Goal: Task Accomplishment & Management: Manage account settings

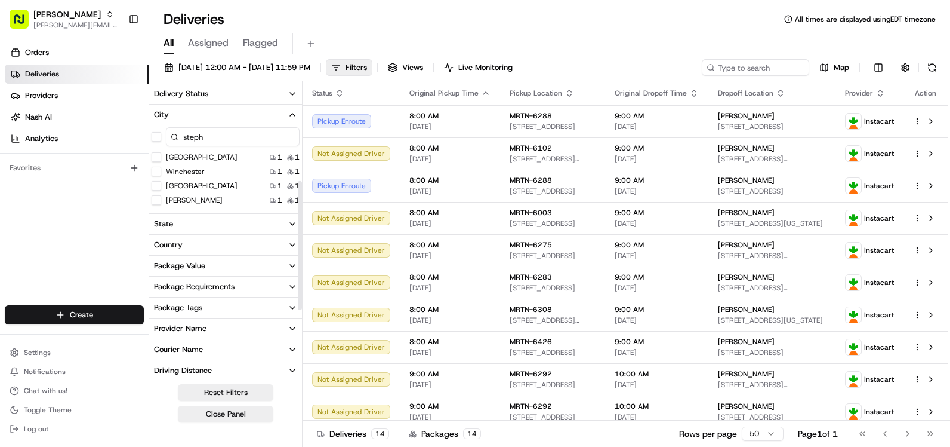
scroll to position [222, 0]
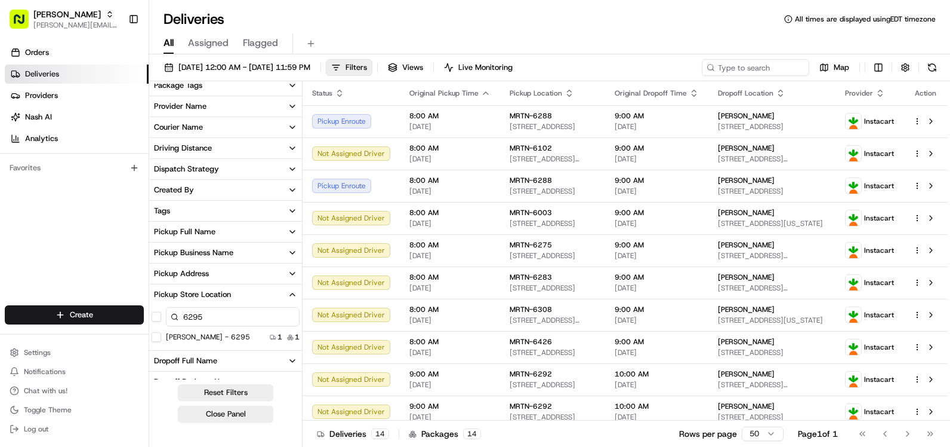
click at [153, 337] on button "[PERSON_NAME] - 6295" at bounding box center [157, 337] width 10 height 10
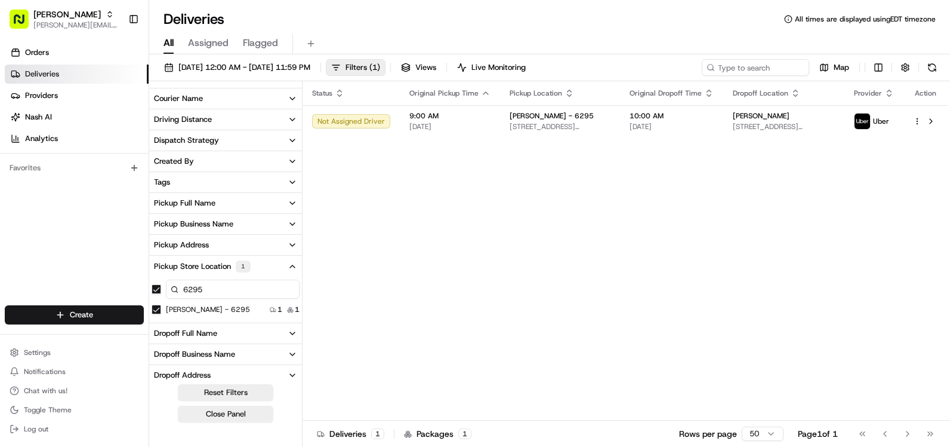
scroll to position [193, 0]
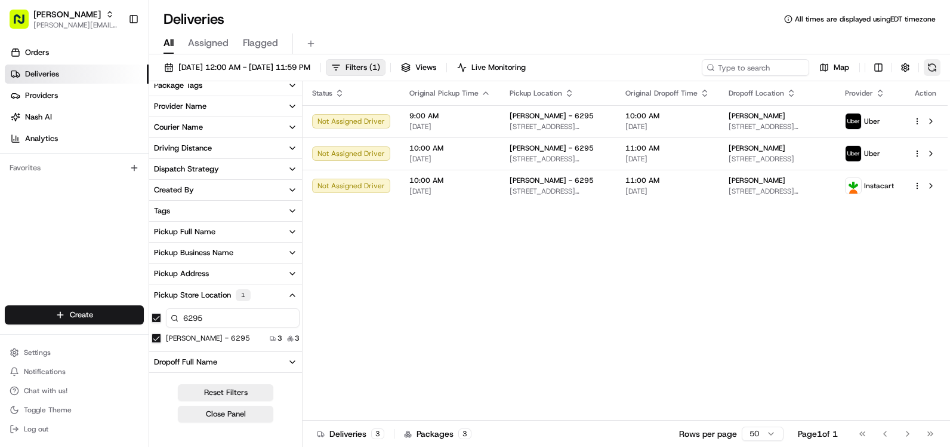
click at [935, 64] on button at bounding box center [932, 67] width 17 height 17
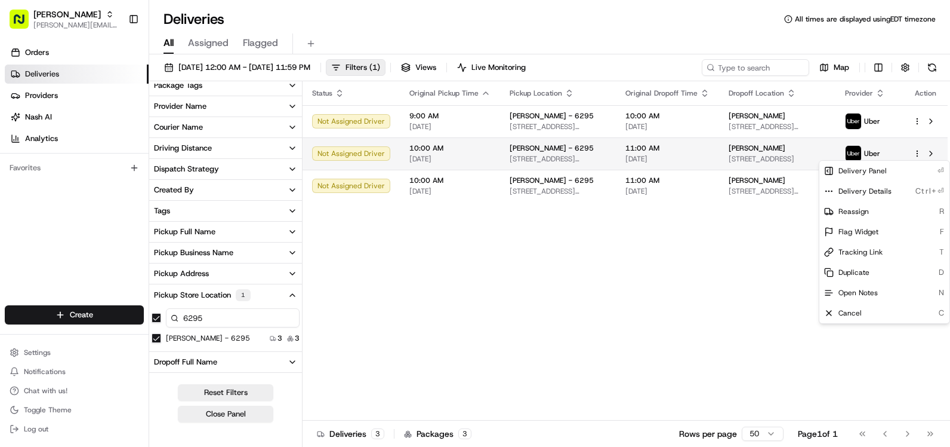
click at [917, 154] on html "Martin's [EMAIL_ADDRESS][PERSON_NAME][DOMAIN_NAME] Toggle Sidebar Orders Delive…" at bounding box center [475, 223] width 950 height 447
click at [723, 246] on html "Martin's [EMAIL_ADDRESS][PERSON_NAME][DOMAIN_NAME] Toggle Sidebar Orders Delive…" at bounding box center [475, 223] width 950 height 447
click at [698, 159] on span "[DATE]" at bounding box center [668, 159] width 84 height 10
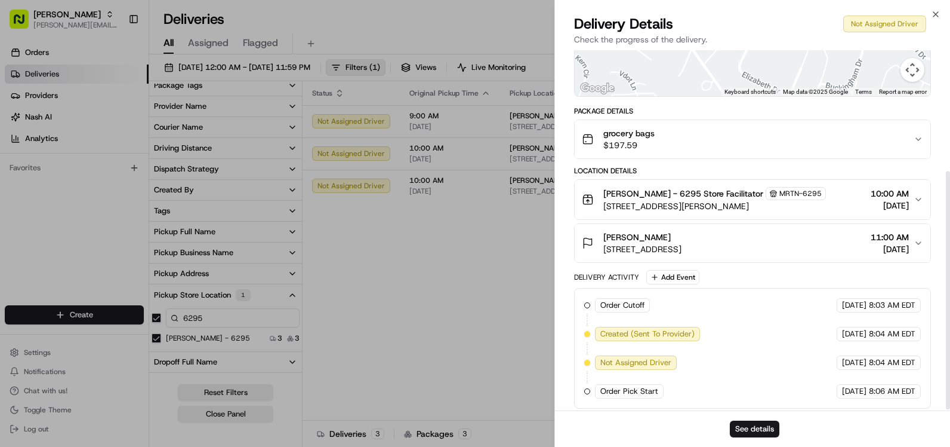
scroll to position [184, 0]
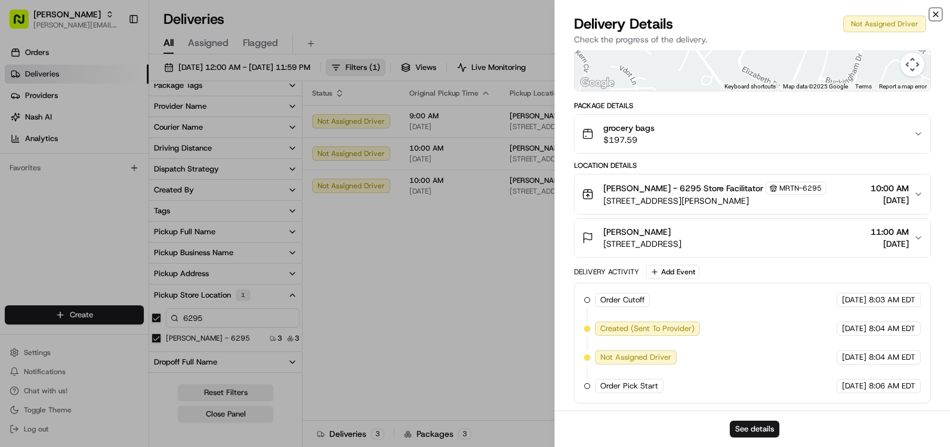
click at [938, 15] on icon "button" at bounding box center [936, 15] width 10 height 10
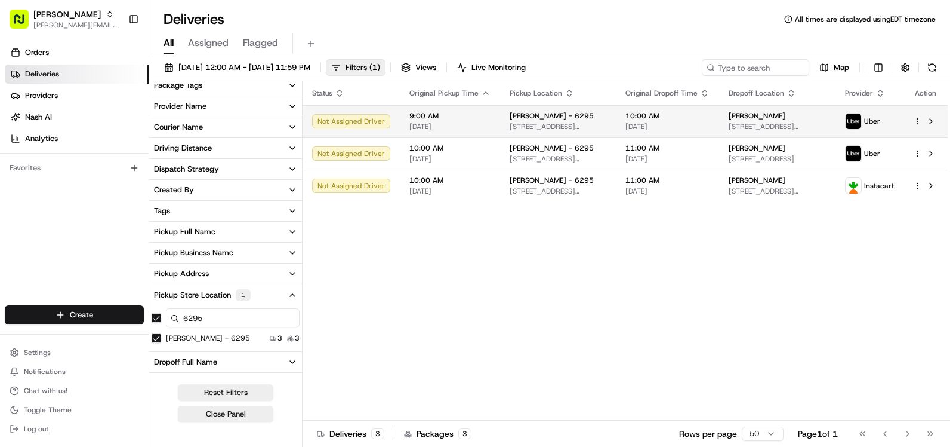
click at [589, 117] on div "[PERSON_NAME] - 6295" at bounding box center [558, 116] width 97 height 10
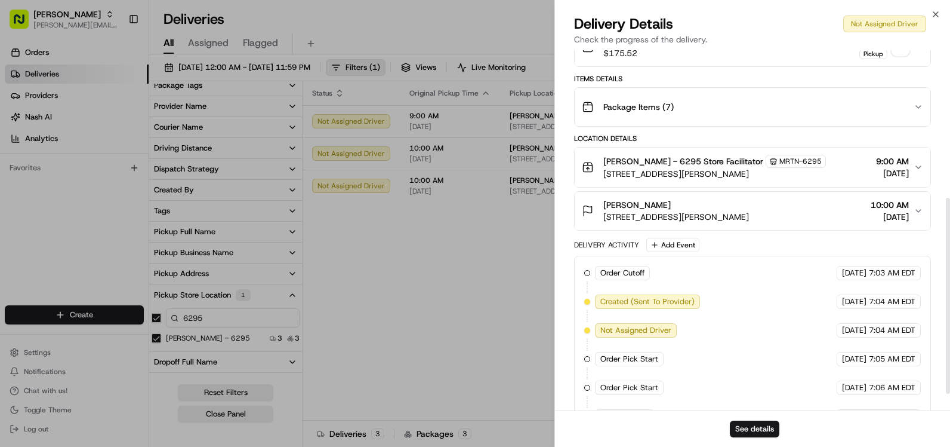
scroll to position [301, 0]
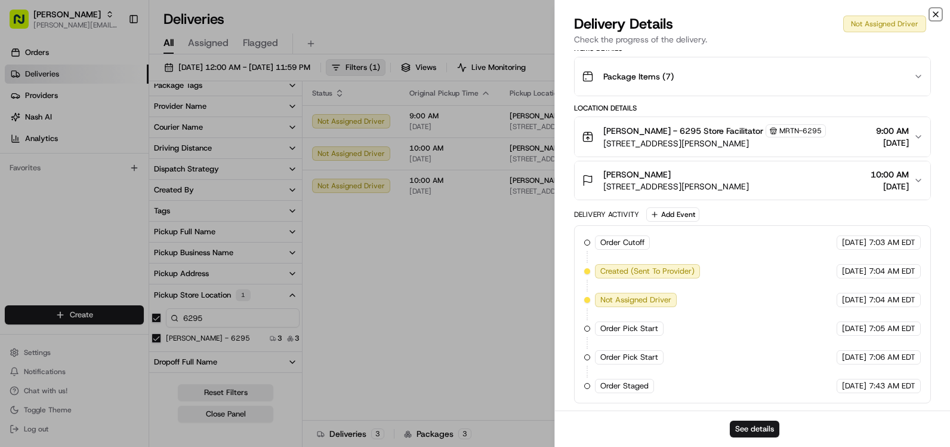
click at [938, 14] on icon "button" at bounding box center [936, 15] width 10 height 10
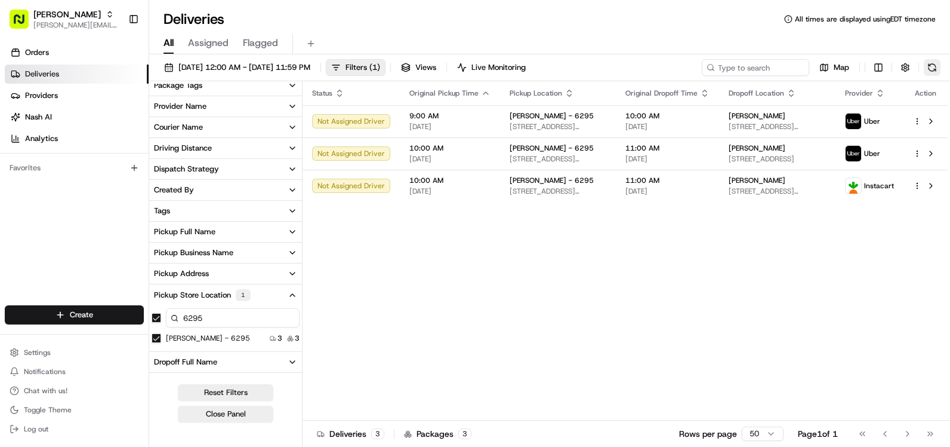
click at [929, 67] on button at bounding box center [932, 67] width 17 height 17
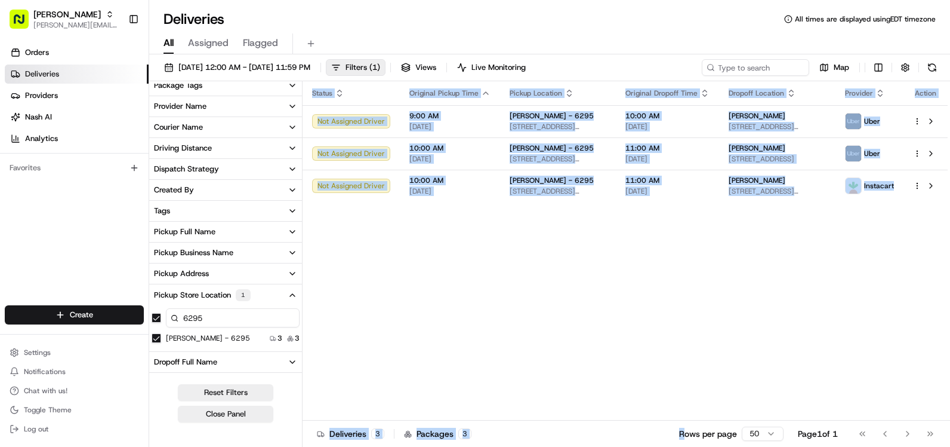
drag, startPoint x: 593, startPoint y: 418, endPoint x: 678, endPoint y: 427, distance: 84.7
click at [678, 427] on div "Status Original Pickup Time Pickup Location Original Dropoff Time Dropoff Locat…" at bounding box center [627, 265] width 648 height 368
drag, startPoint x: 678, startPoint y: 427, endPoint x: 636, endPoint y: 367, distance: 73.0
click at [636, 367] on div "Status Original Pickup Time Pickup Location Original Dropoff Time Dropoff Locat…" at bounding box center [625, 250] width 645 height 339
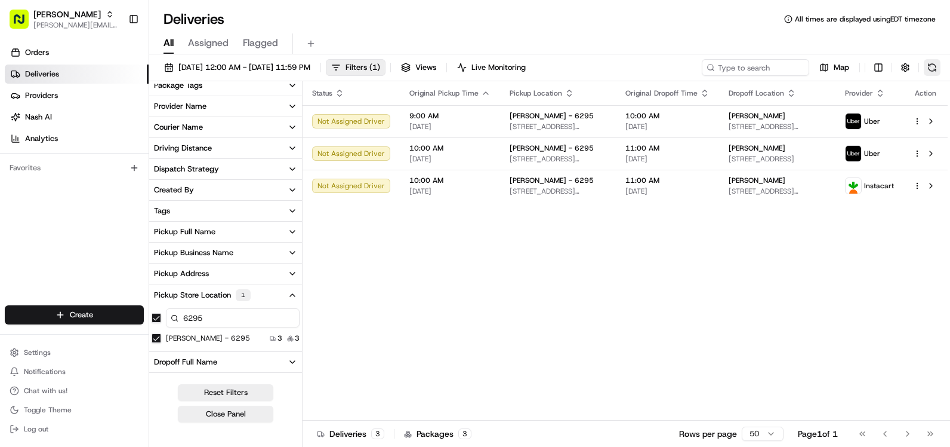
click at [934, 65] on button at bounding box center [932, 67] width 17 height 17
click at [935, 66] on button at bounding box center [932, 67] width 17 height 17
click at [574, 149] on div "[PERSON_NAME] - 6295" at bounding box center [558, 148] width 97 height 10
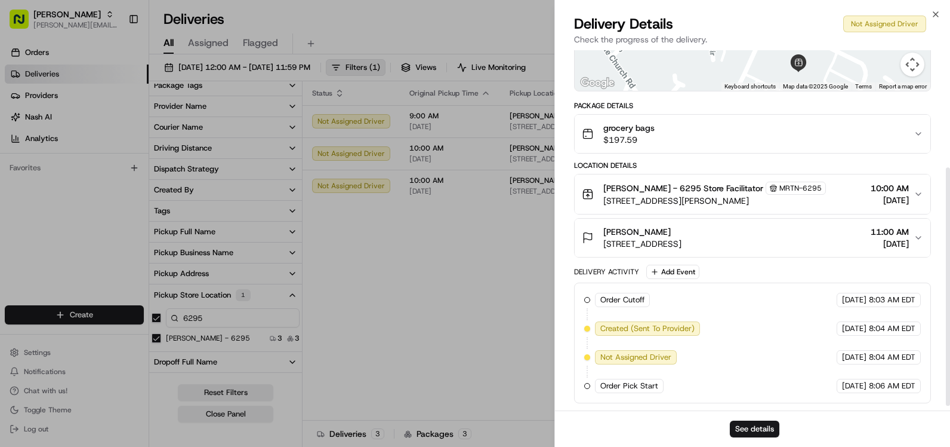
scroll to position [184, 0]
click at [940, 14] on icon "button" at bounding box center [936, 15] width 10 height 10
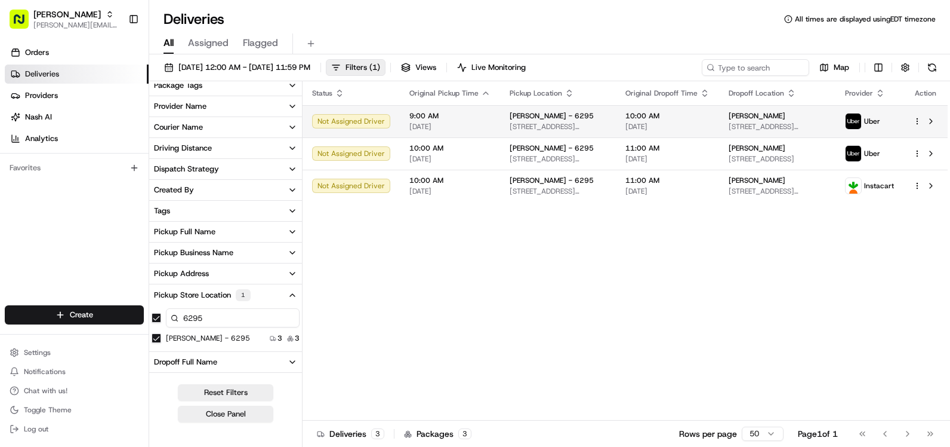
click at [587, 110] on td "[PERSON_NAME] - 6295 [STREET_ADDRESS][PERSON_NAME]" at bounding box center [558, 121] width 116 height 32
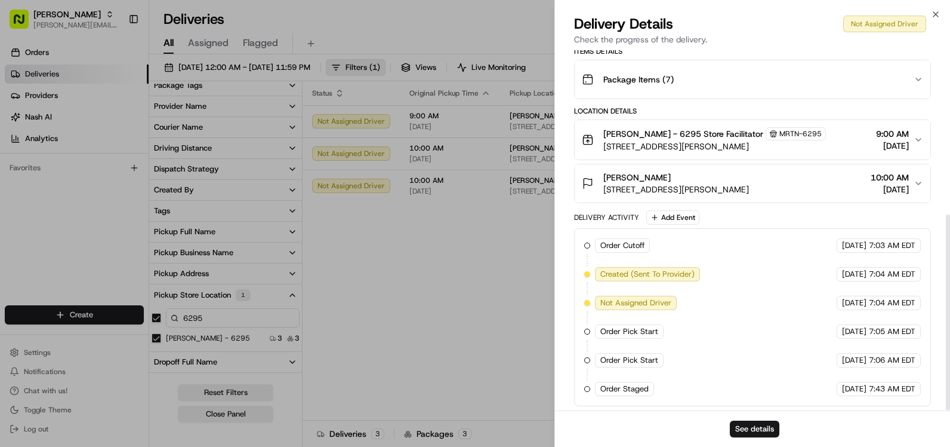
scroll to position [301, 0]
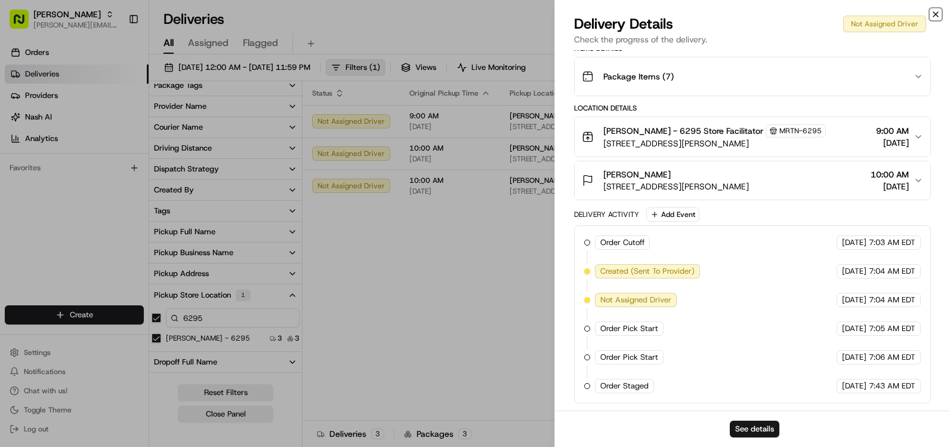
click at [937, 11] on icon "button" at bounding box center [936, 15] width 10 height 10
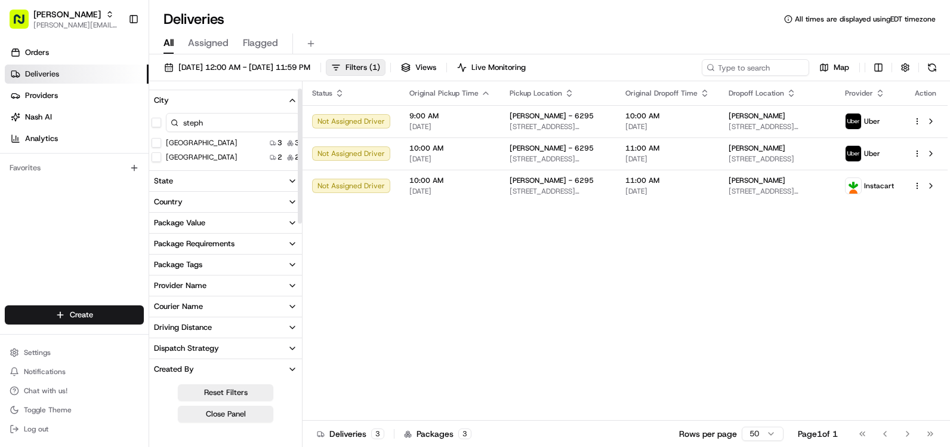
scroll to position [0, 0]
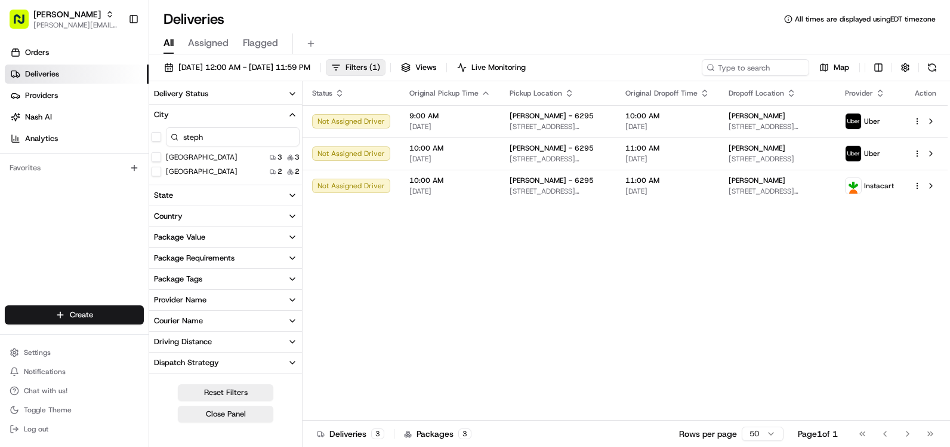
click at [157, 154] on City "[GEOGRAPHIC_DATA]" at bounding box center [157, 157] width 10 height 10
click at [274, 108] on button "City 1" at bounding box center [225, 114] width 153 height 21
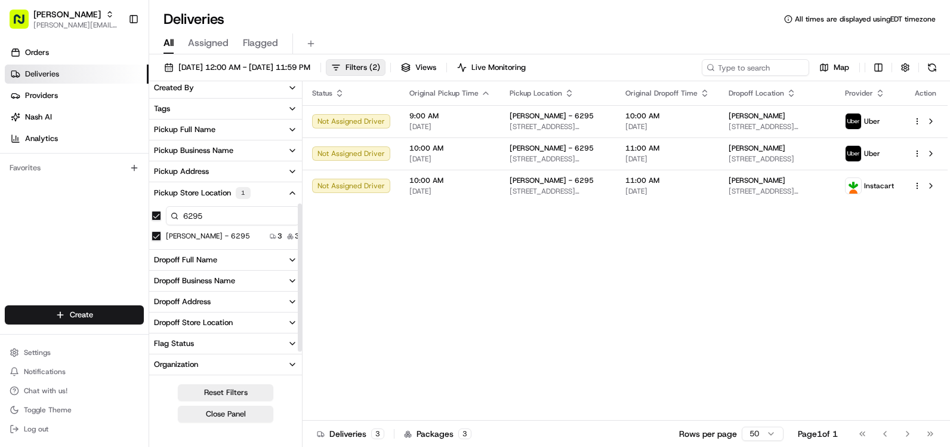
scroll to position [239, 0]
click at [277, 193] on button "Pickup Store Location 1" at bounding box center [225, 190] width 153 height 21
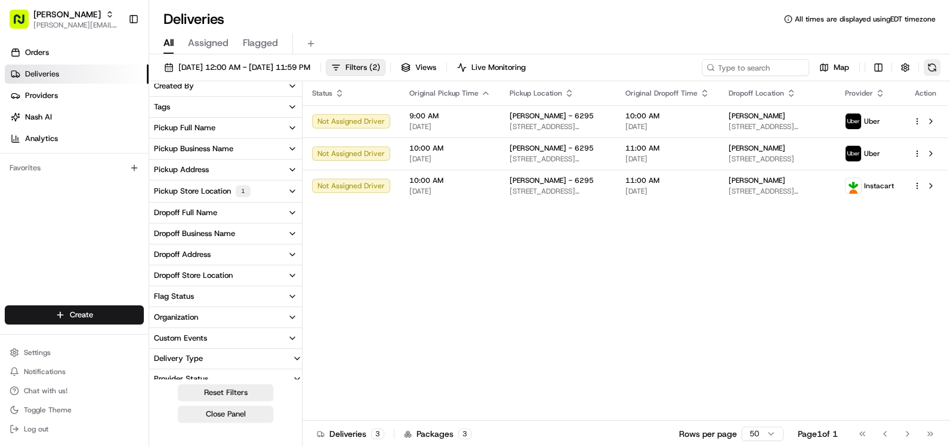
click at [934, 66] on button at bounding box center [932, 67] width 17 height 17
click at [928, 66] on button at bounding box center [932, 67] width 17 height 17
click at [479, 184] on span "10:00 AM" at bounding box center [450, 181] width 81 height 10
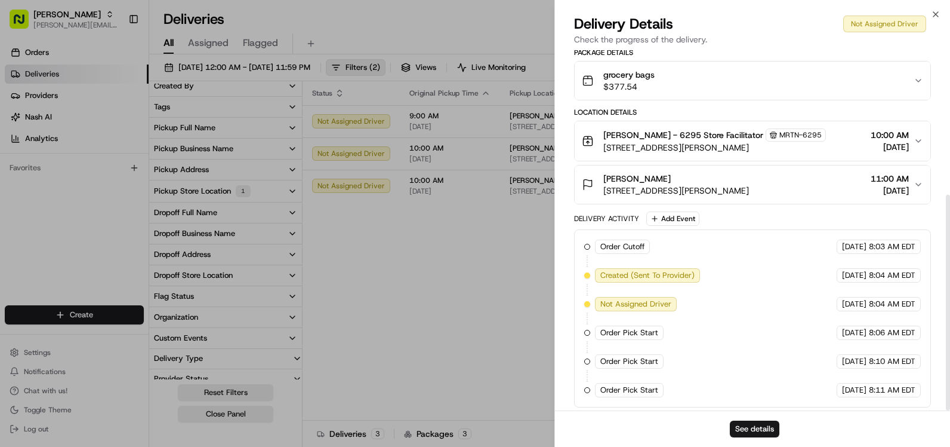
scroll to position [242, 0]
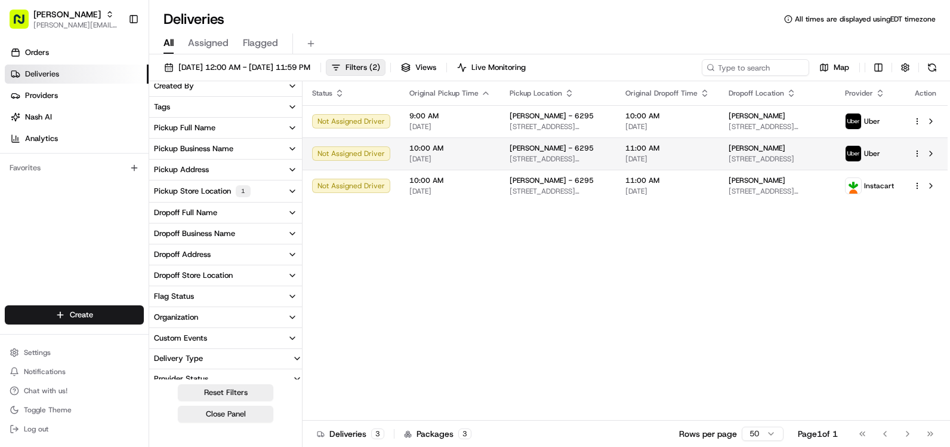
click at [549, 153] on div "[PERSON_NAME] - 6295 [STREET_ADDRESS][PERSON_NAME]" at bounding box center [558, 153] width 97 height 20
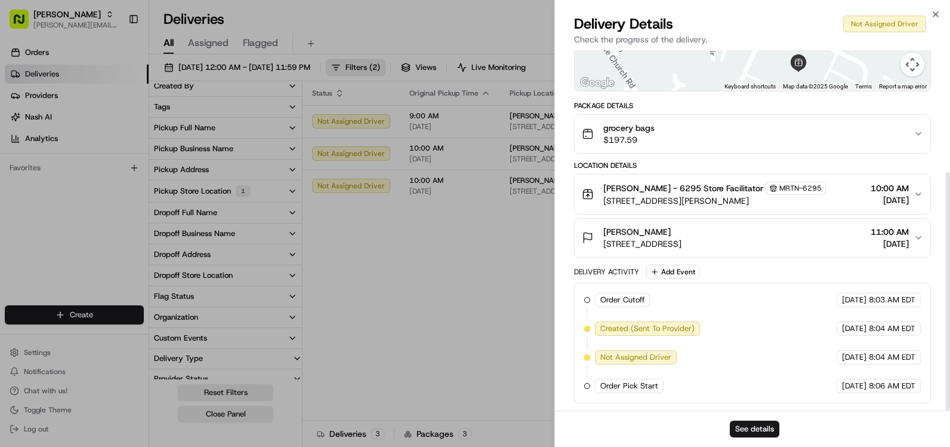
scroll to position [184, 0]
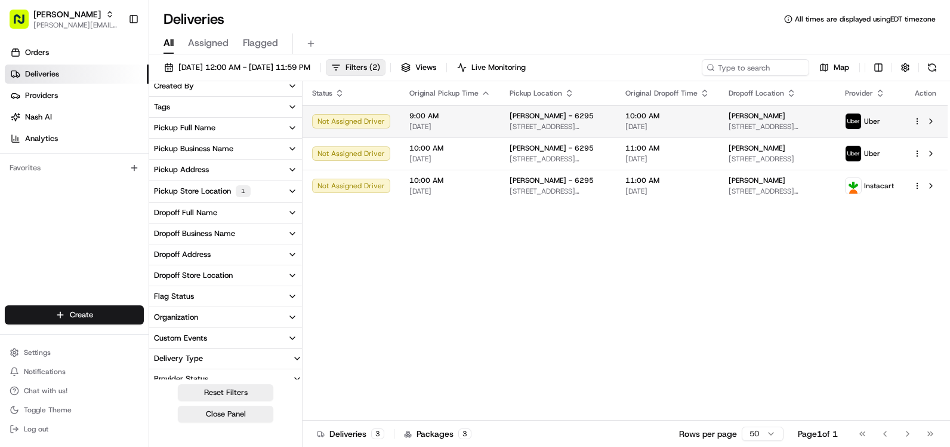
click at [457, 116] on span "9:00 AM" at bounding box center [450, 116] width 81 height 10
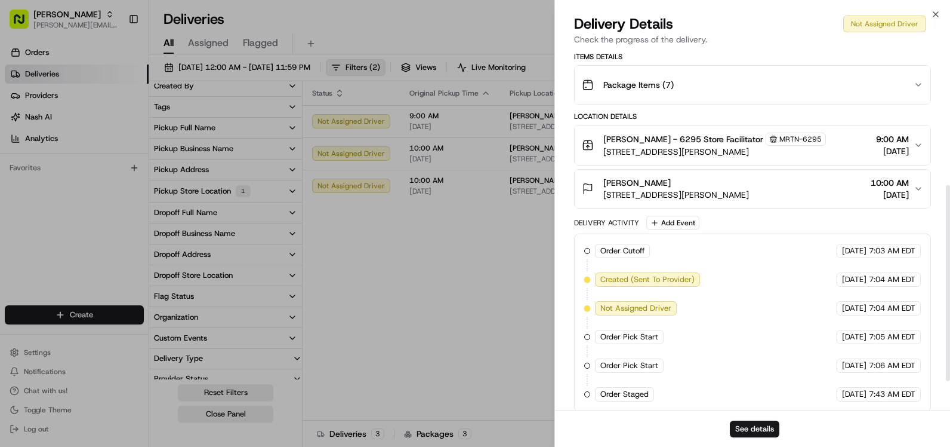
scroll to position [301, 0]
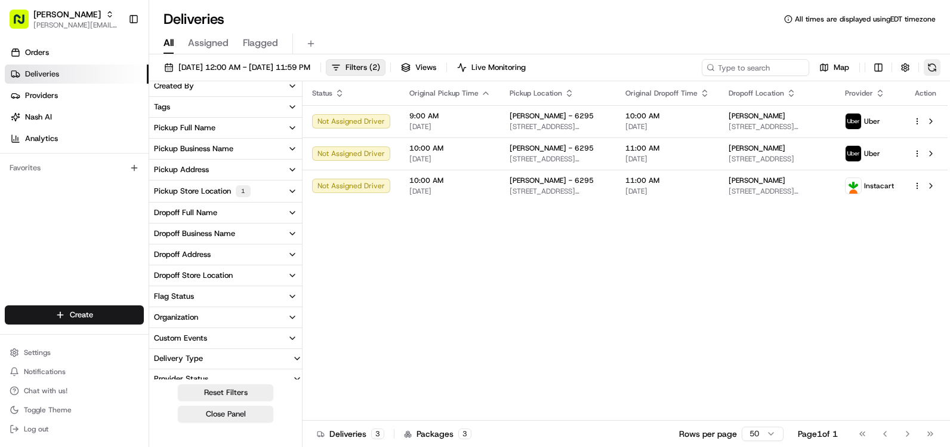
click at [930, 70] on button at bounding box center [932, 67] width 17 height 17
click at [257, 189] on button "Pickup Store Location 1" at bounding box center [225, 190] width 153 height 21
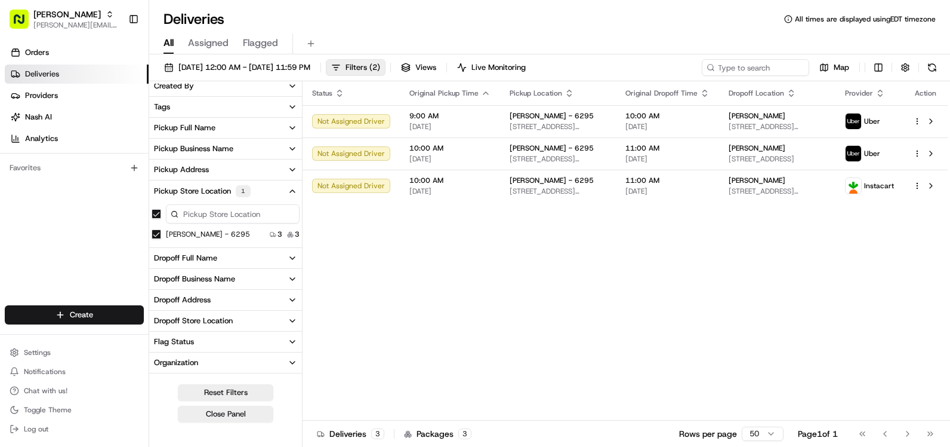
click at [257, 189] on button "Pickup Store Location 1" at bounding box center [225, 190] width 153 height 21
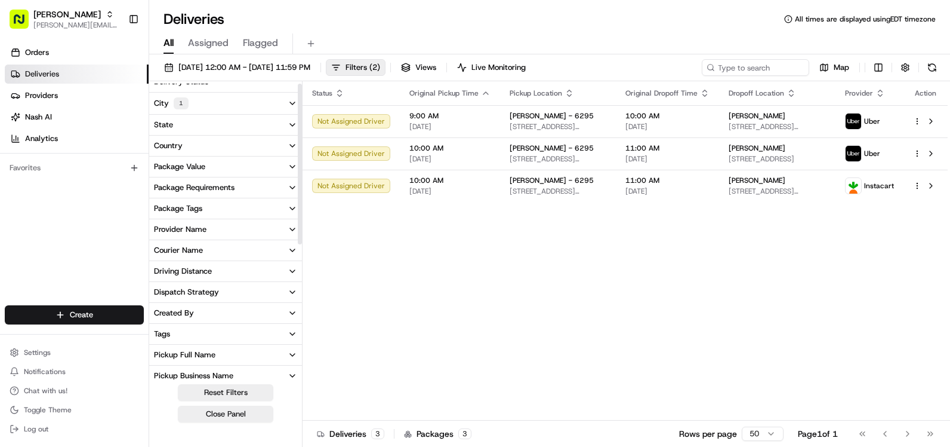
scroll to position [0, 0]
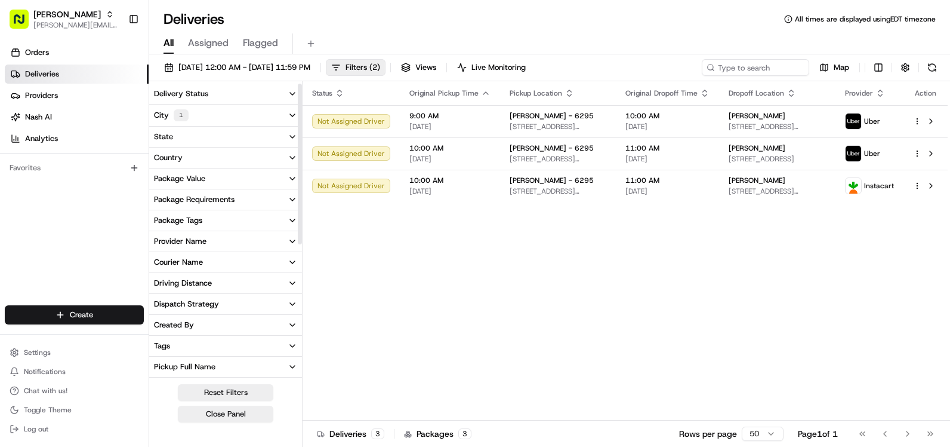
click at [223, 115] on button "City 1" at bounding box center [225, 114] width 153 height 21
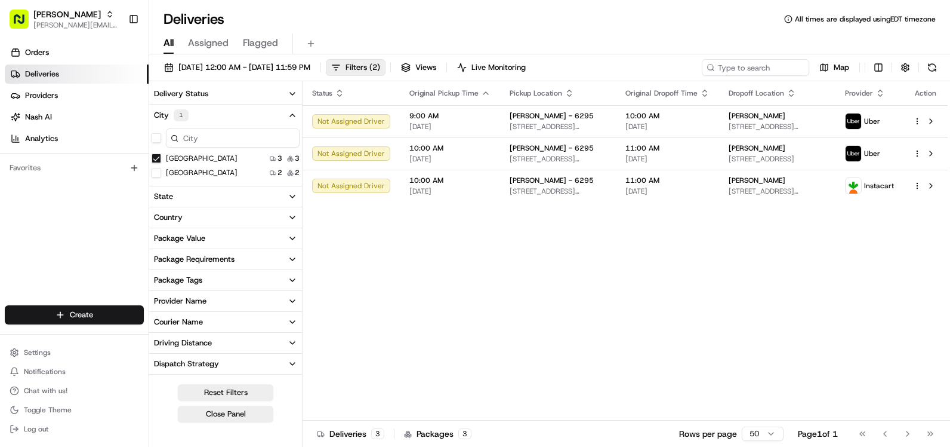
click at [247, 109] on button "City 1" at bounding box center [225, 114] width 153 height 21
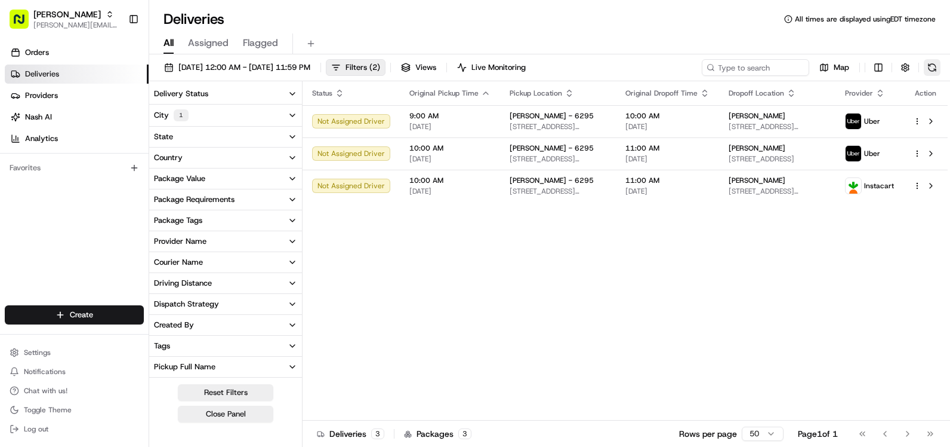
drag, startPoint x: 932, startPoint y: 78, endPoint x: 932, endPoint y: 71, distance: 6.6
click at [932, 77] on div "[DATE] 12:00 AM - [DATE] 11:59 PM Filters ( 2 ) Views Live Monitoring Map" at bounding box center [549, 70] width 801 height 22
click at [932, 71] on button at bounding box center [932, 67] width 17 height 17
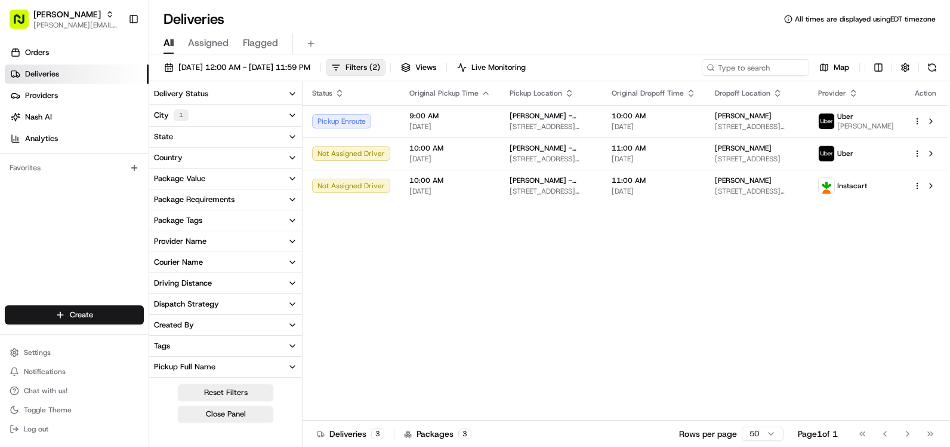
click at [286, 110] on button "City 1" at bounding box center [225, 114] width 153 height 21
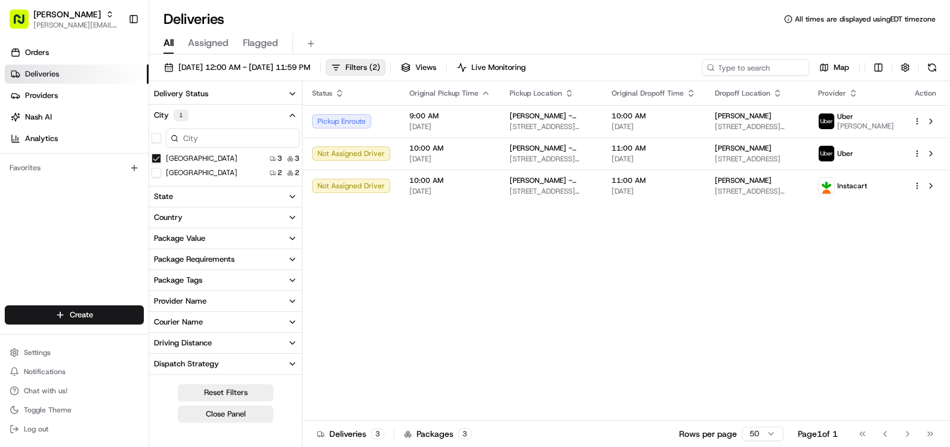
click at [156, 155] on City "[GEOGRAPHIC_DATA]" at bounding box center [157, 158] width 10 height 10
click at [291, 93] on icon "button" at bounding box center [293, 94] width 10 height 10
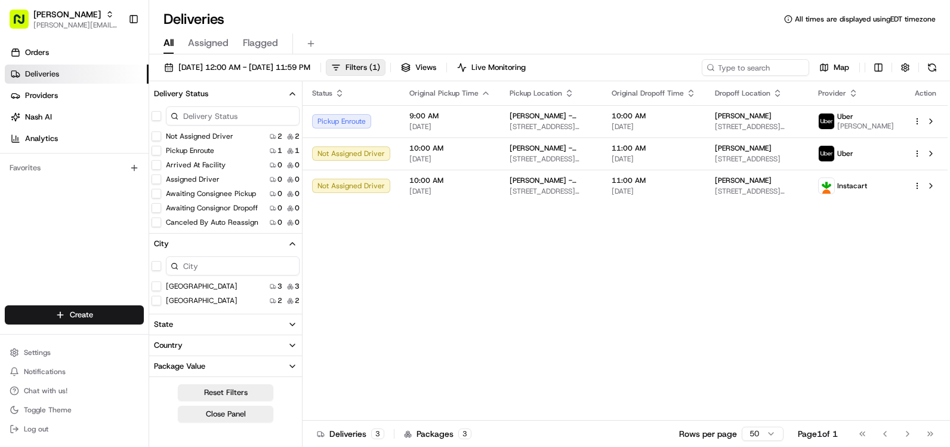
click at [287, 95] on button "Delivery Status" at bounding box center [225, 94] width 153 height 20
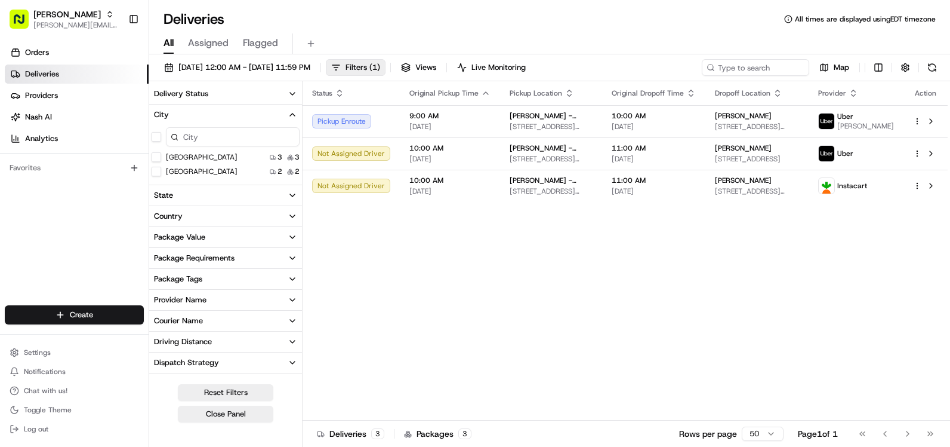
click at [285, 113] on button "City" at bounding box center [225, 114] width 153 height 20
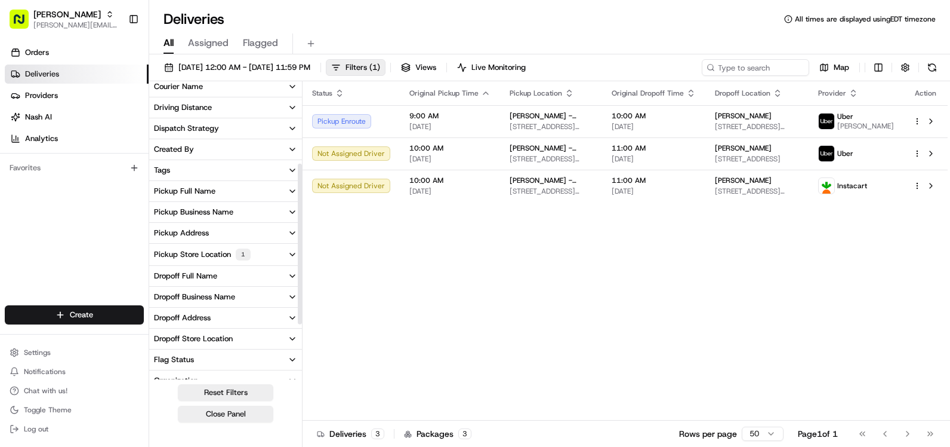
scroll to position [248, 0]
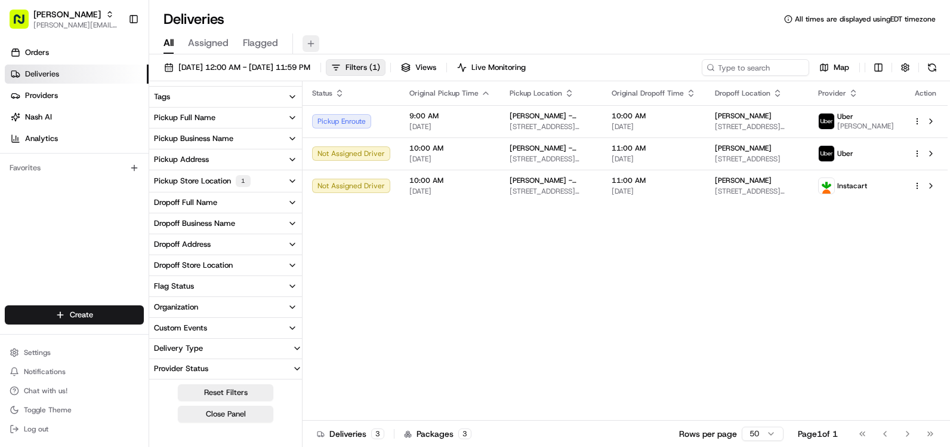
click at [304, 37] on button at bounding box center [311, 43] width 17 height 17
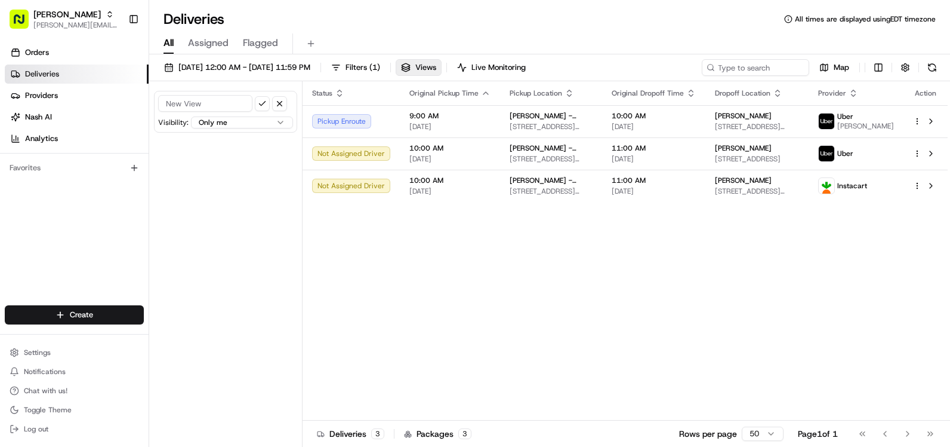
click at [235, 99] on input at bounding box center [205, 103] width 94 height 17
type input "6295"
click at [265, 105] on button "submit" at bounding box center [262, 103] width 15 height 15
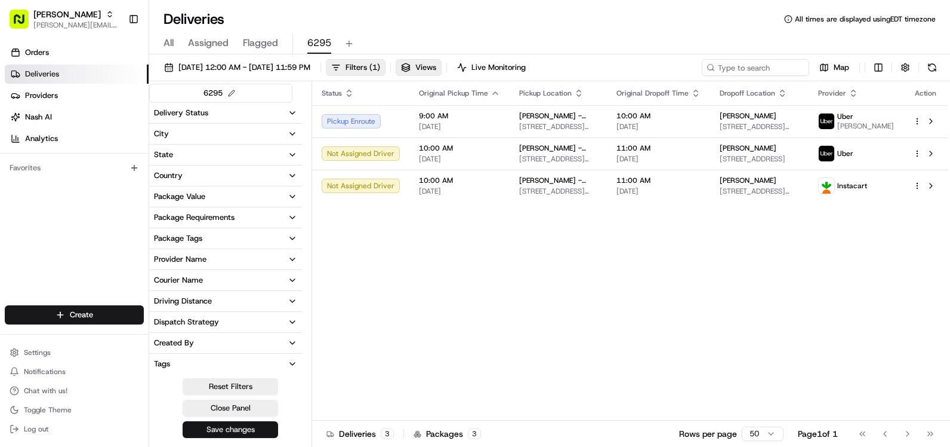
click at [232, 424] on button "Save changes" at bounding box center [231, 429] width 96 height 17
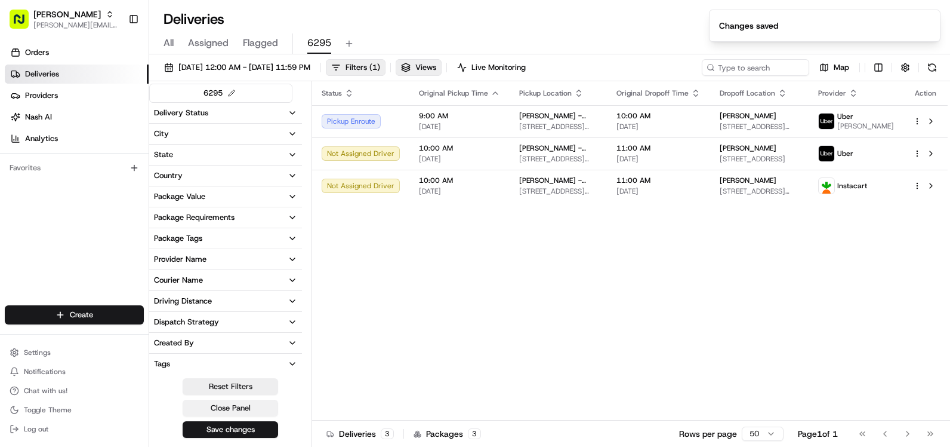
click at [235, 404] on button "Close Panel" at bounding box center [231, 407] width 96 height 17
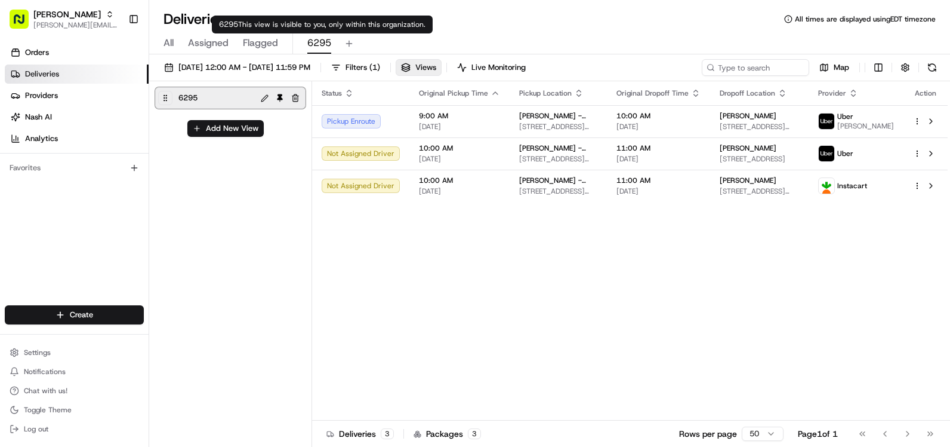
click at [316, 44] on span "6295" at bounding box center [319, 43] width 24 height 14
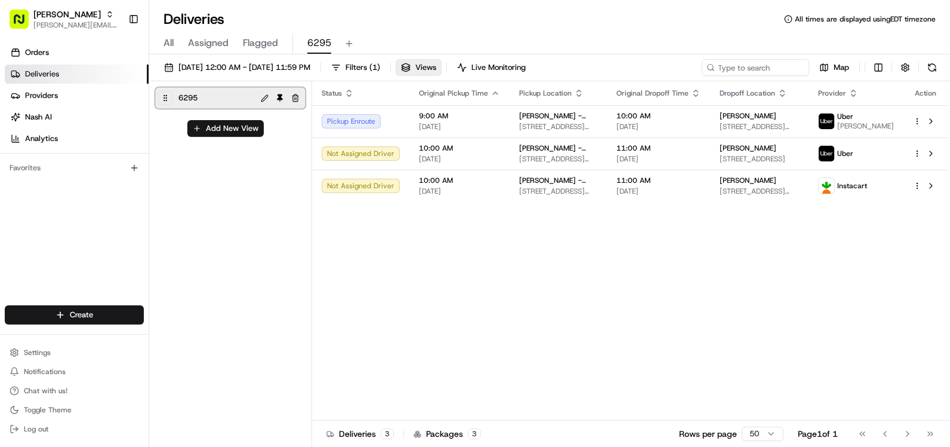
click at [289, 146] on div "6295 Add New View" at bounding box center [230, 265] width 163 height 368
click at [240, 137] on div "6295 Add New View" at bounding box center [230, 265] width 163 height 368
click at [269, 41] on span "Flagged" at bounding box center [260, 43] width 35 height 14
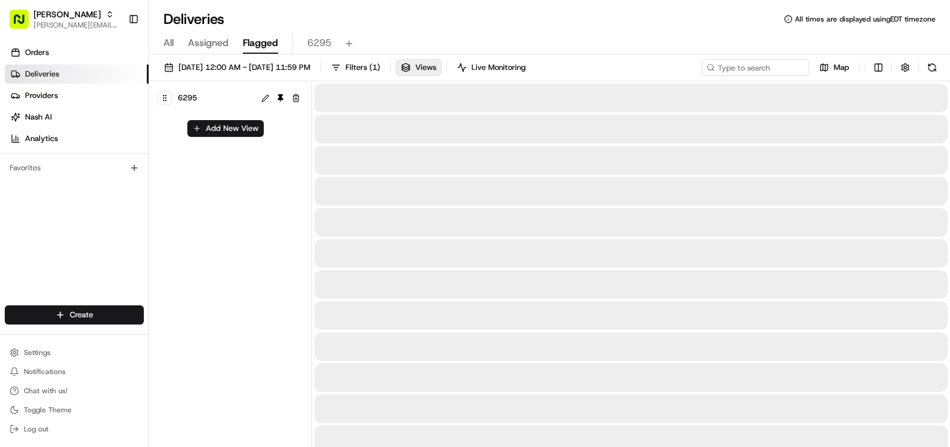
click at [327, 42] on span "6295" at bounding box center [319, 43] width 24 height 14
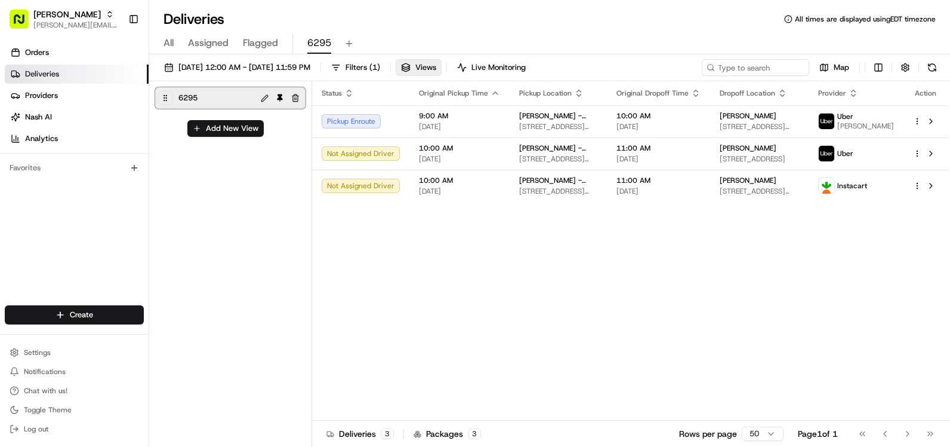
click at [224, 92] on div "6295" at bounding box center [215, 98] width 78 height 17
click at [166, 101] on icon at bounding box center [165, 98] width 8 height 8
drag, startPoint x: 263, startPoint y: 199, endPoint x: 190, endPoint y: 186, distance: 74.6
click at [190, 186] on div "6295 Add New View" at bounding box center [230, 265] width 163 height 368
click at [512, 67] on button "Live Monitoring" at bounding box center [491, 67] width 79 height 17
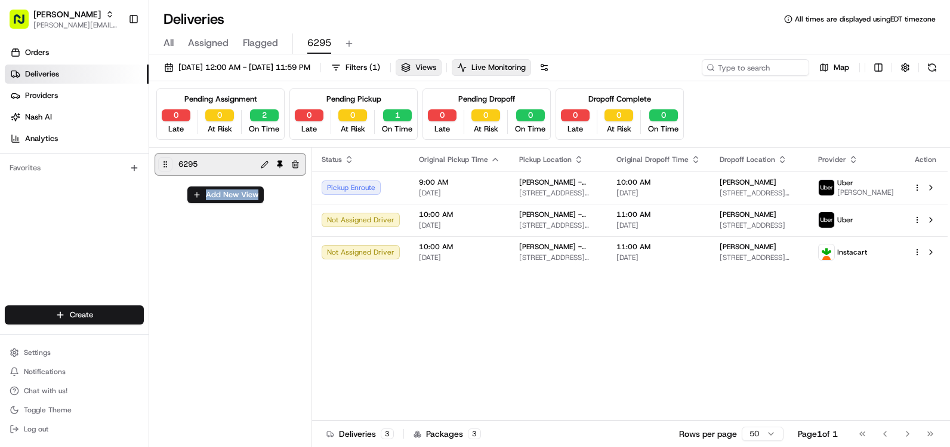
click at [436, 67] on span "Views" at bounding box center [425, 67] width 21 height 11
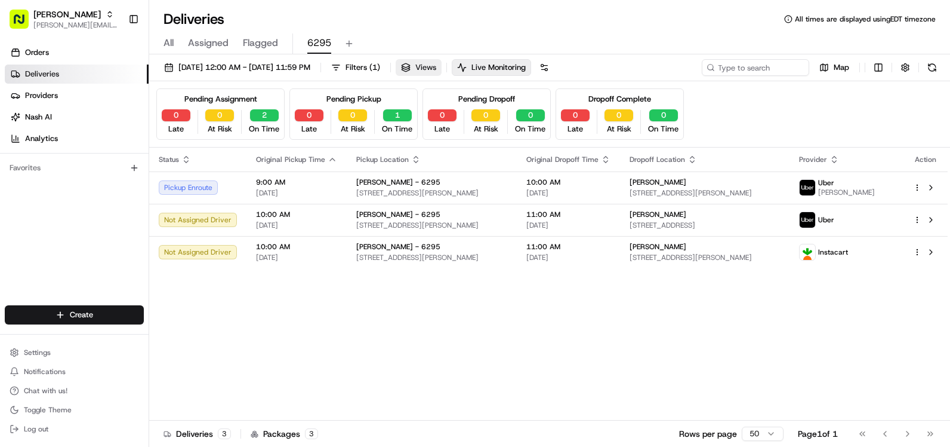
click at [436, 67] on span "Views" at bounding box center [425, 67] width 21 height 11
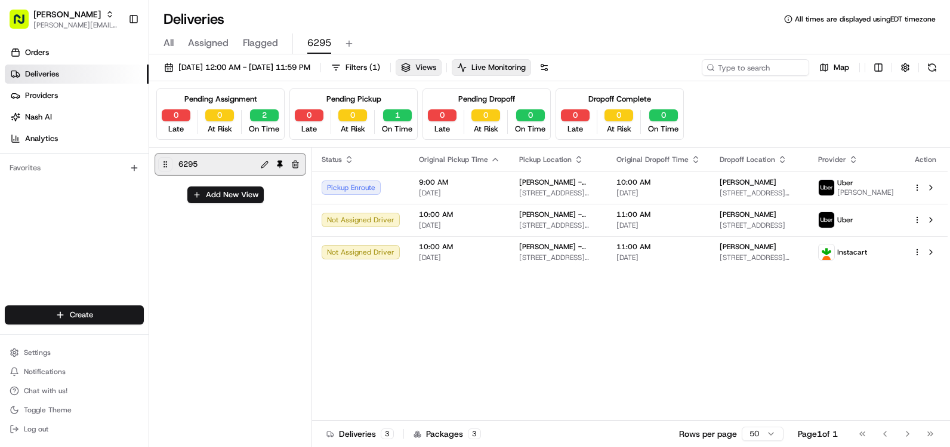
click at [436, 67] on span "Views" at bounding box center [425, 67] width 21 height 11
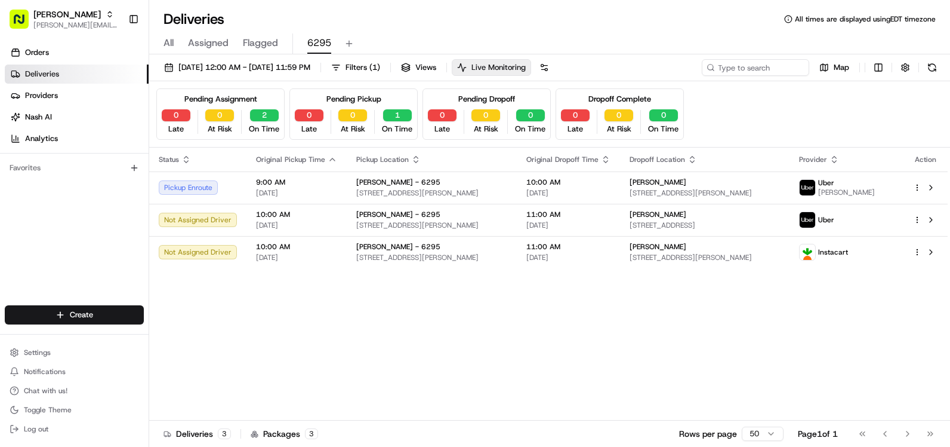
click at [526, 66] on span "Live Monitoring" at bounding box center [499, 67] width 54 height 11
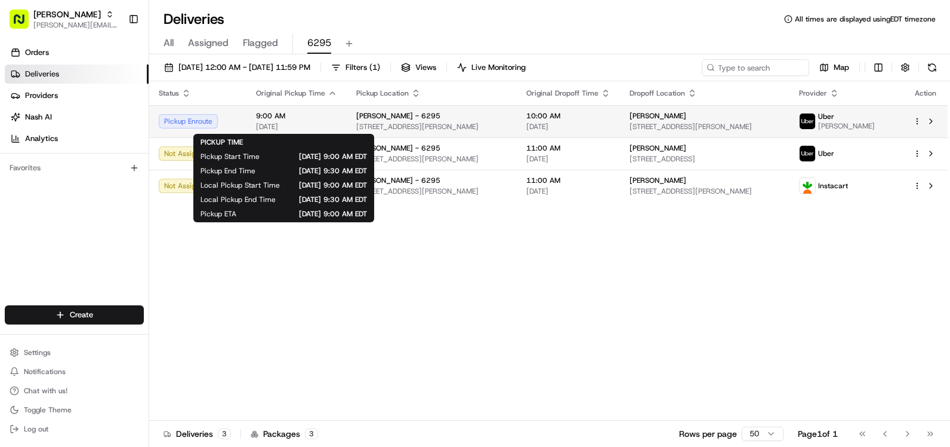
click at [266, 122] on span "[DATE]" at bounding box center [296, 127] width 81 height 10
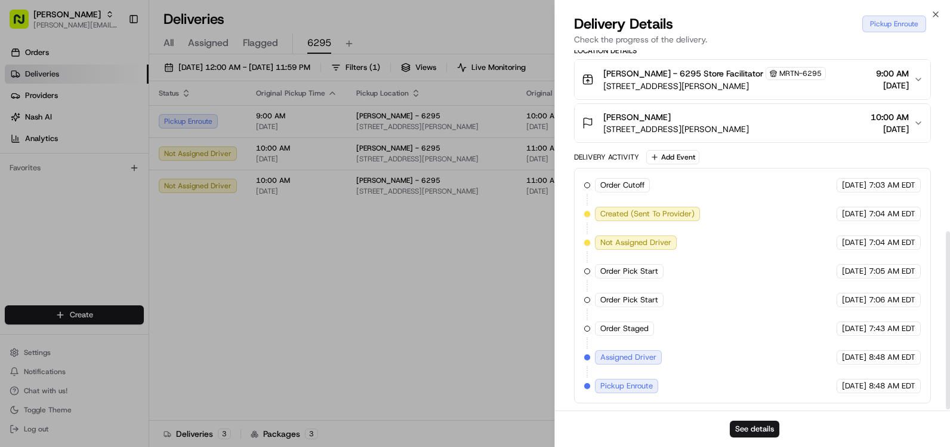
scroll to position [368, 0]
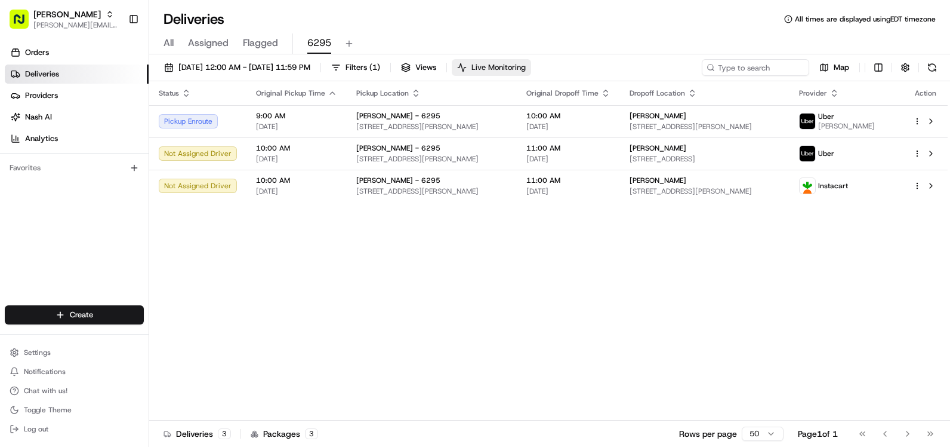
click at [525, 63] on span "Live Monitoring" at bounding box center [499, 67] width 54 height 11
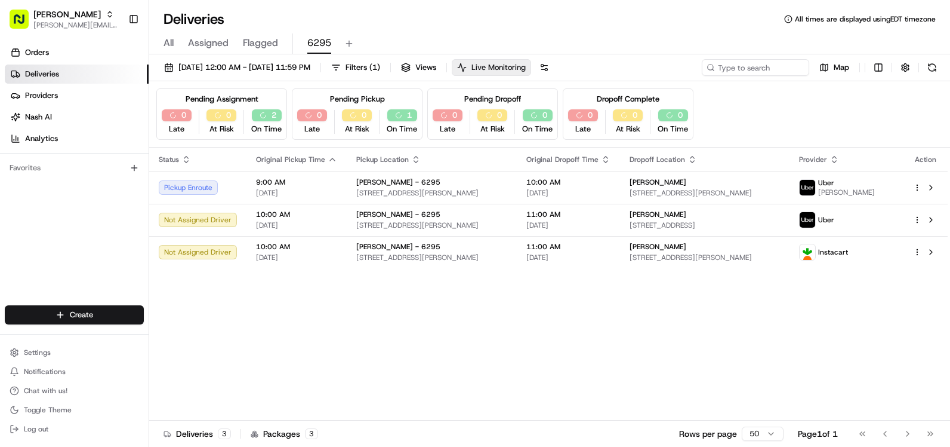
click at [525, 63] on span "Live Monitoring" at bounding box center [499, 67] width 54 height 11
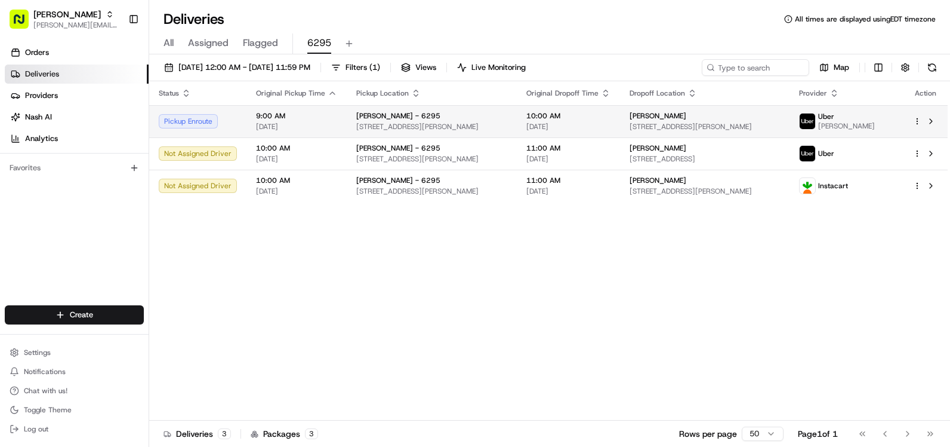
click at [760, 121] on div "[PERSON_NAME] [STREET_ADDRESS][PERSON_NAME]" at bounding box center [705, 121] width 151 height 20
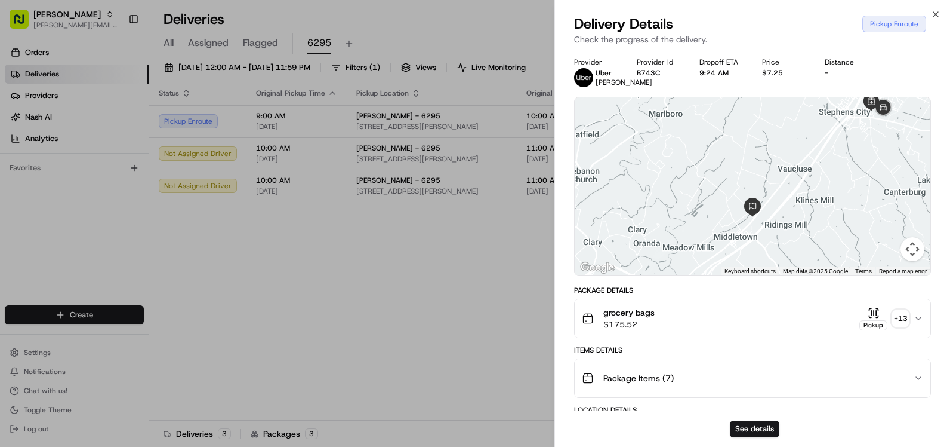
click at [885, 120] on img at bounding box center [884, 108] width 24 height 24
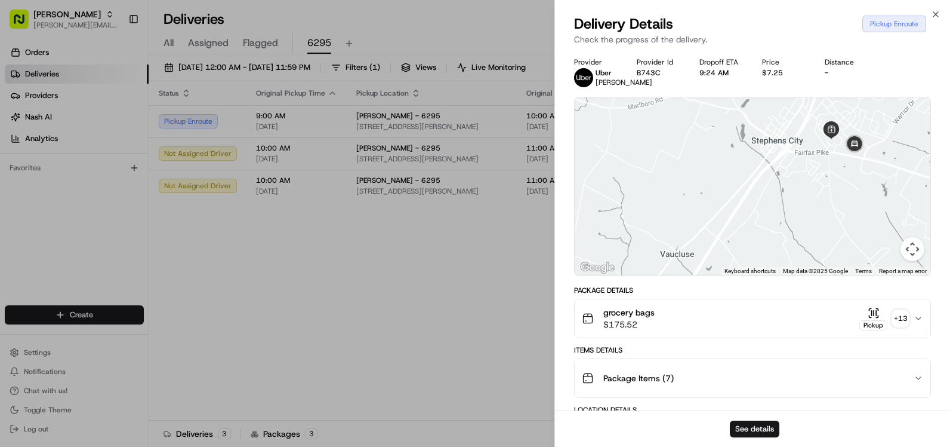
drag, startPoint x: 873, startPoint y: 150, endPoint x: 833, endPoint y: 218, distance: 79.2
click at [833, 218] on div at bounding box center [753, 186] width 356 height 178
drag, startPoint x: 826, startPoint y: 177, endPoint x: 779, endPoint y: 256, distance: 91.5
click at [779, 256] on div at bounding box center [753, 186] width 356 height 178
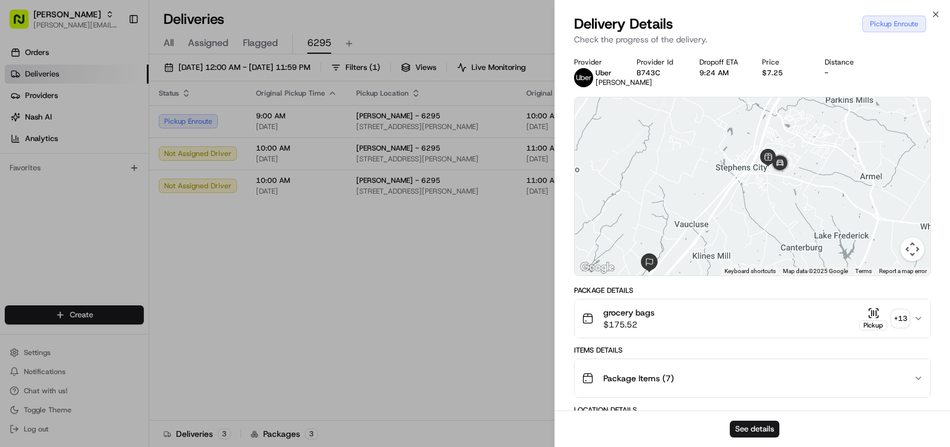
drag, startPoint x: 737, startPoint y: 245, endPoint x: 746, endPoint y: 177, distance: 69.2
click at [746, 177] on div at bounding box center [753, 186] width 356 height 178
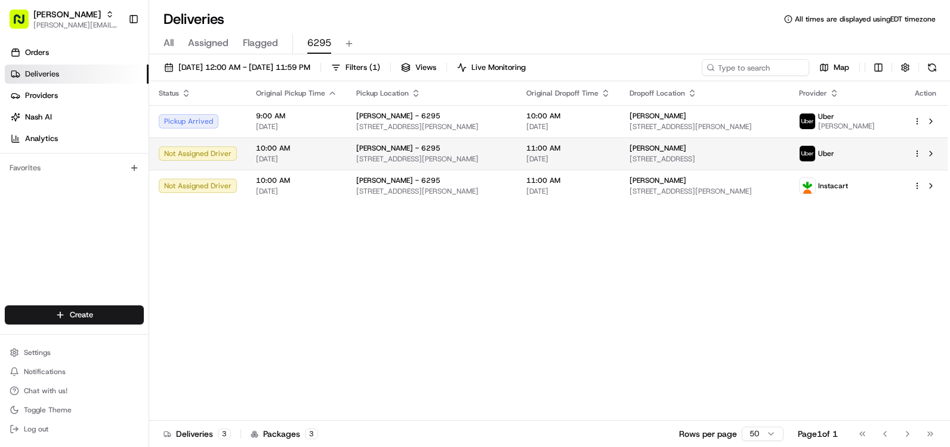
click at [835, 149] on span "Uber" at bounding box center [826, 154] width 16 height 10
click at [931, 73] on button at bounding box center [932, 67] width 17 height 17
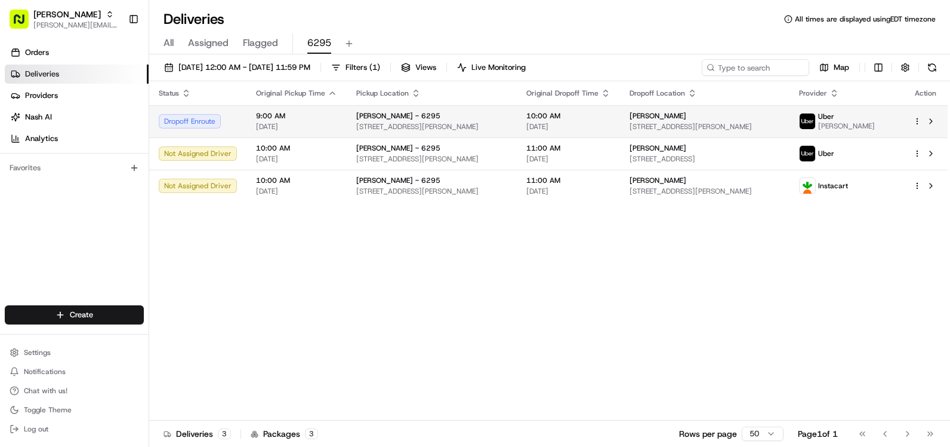
click at [367, 115] on span "[PERSON_NAME] - 6295" at bounding box center [398, 116] width 84 height 10
click at [364, 120] on span "[PERSON_NAME] - 6295" at bounding box center [398, 116] width 84 height 10
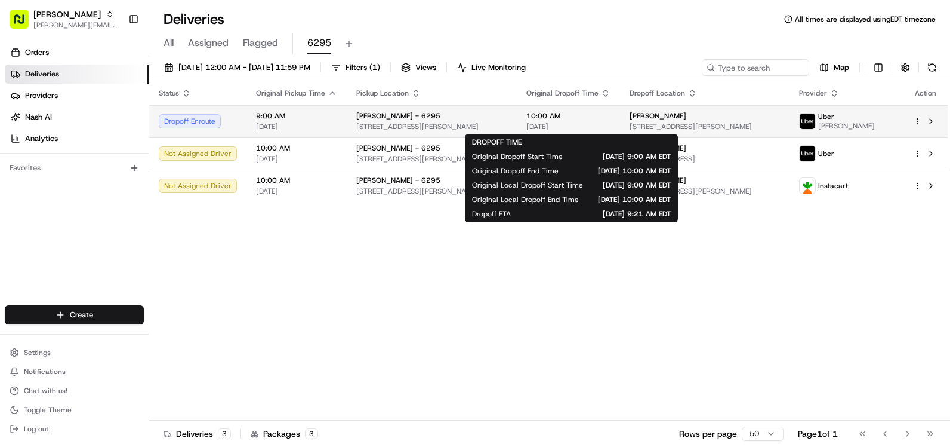
click at [603, 119] on span "10:00 AM" at bounding box center [569, 116] width 84 height 10
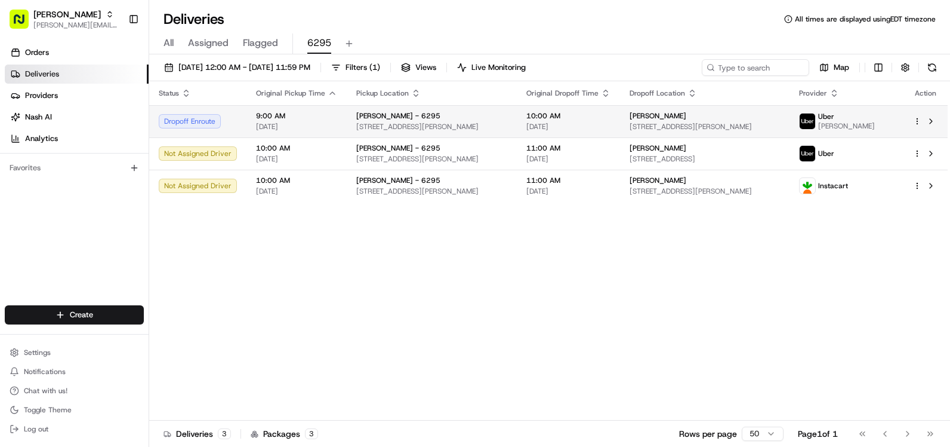
click at [451, 116] on div "[PERSON_NAME] - 6295" at bounding box center [431, 116] width 151 height 10
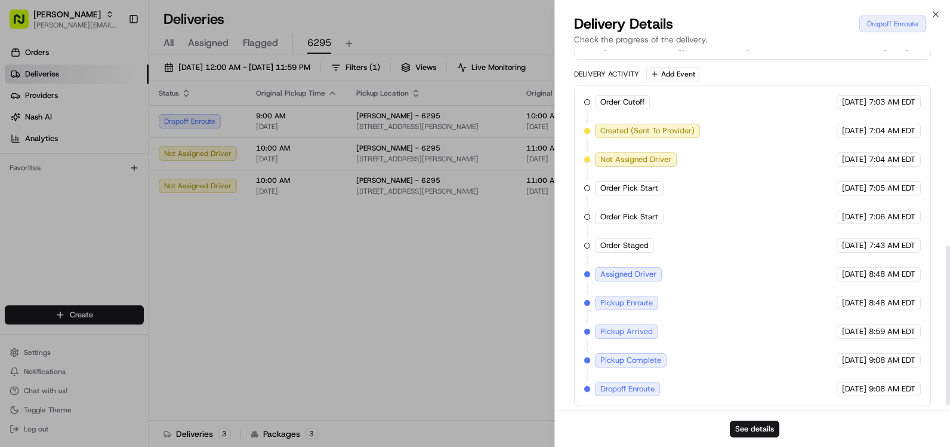
scroll to position [454, 0]
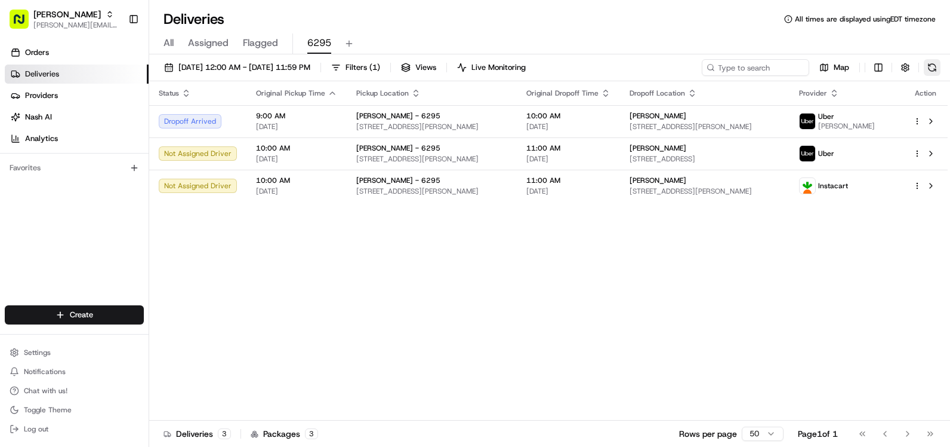
click at [935, 68] on button at bounding box center [932, 67] width 17 height 17
click at [517, 156] on td "[PERSON_NAME] - 6295 [STREET_ADDRESS][PERSON_NAME]" at bounding box center [432, 153] width 170 height 32
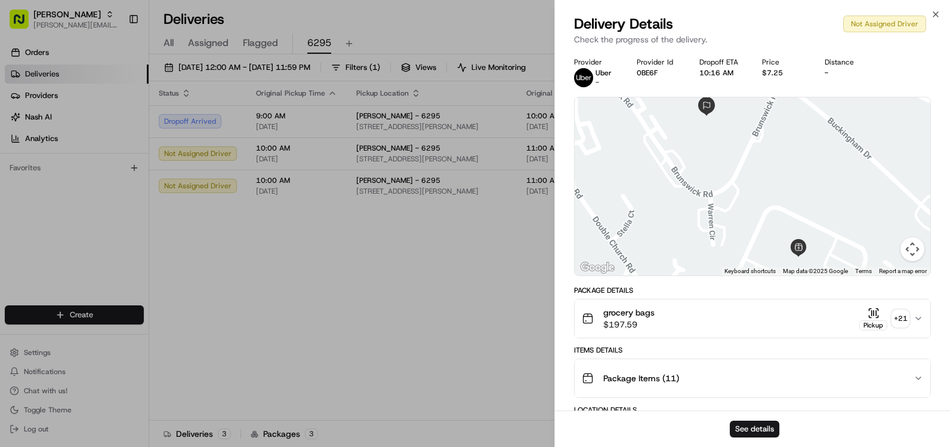
click at [944, 17] on div "Delivery Details Not Assigned Driver Check the progress of the delivery." at bounding box center [752, 32] width 395 height 36
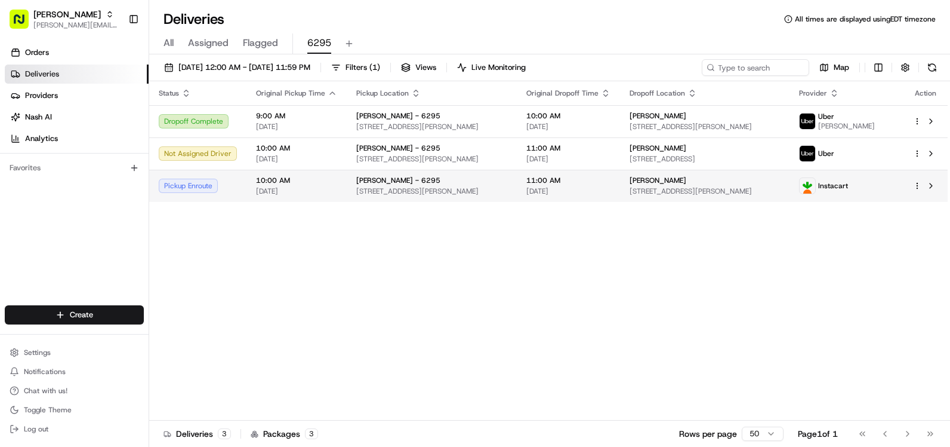
click at [298, 185] on span "10:00 AM" at bounding box center [296, 181] width 81 height 10
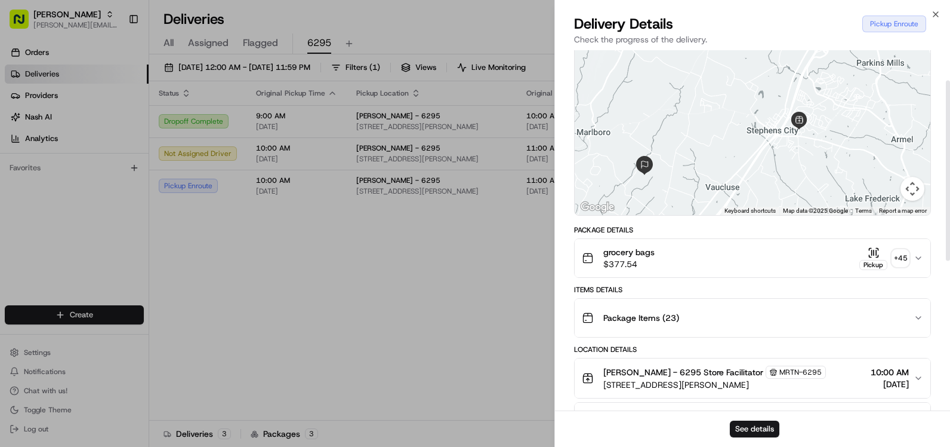
scroll to position [0, 0]
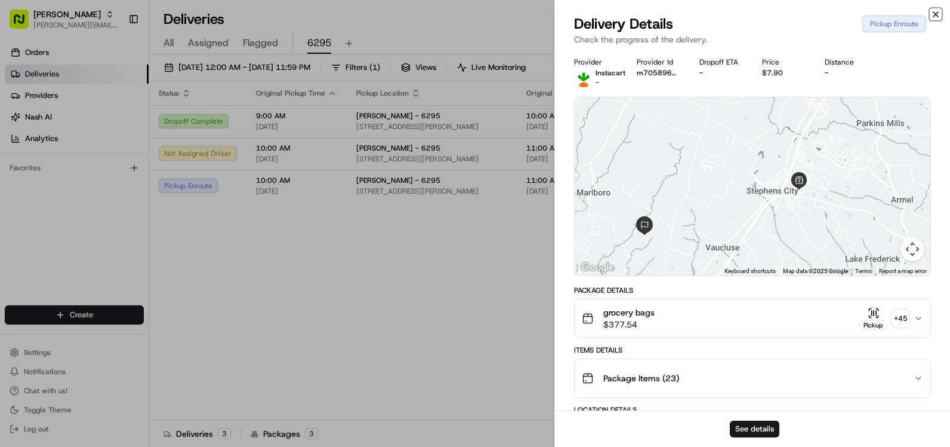
click at [938, 16] on icon "button" at bounding box center [936, 15] width 10 height 10
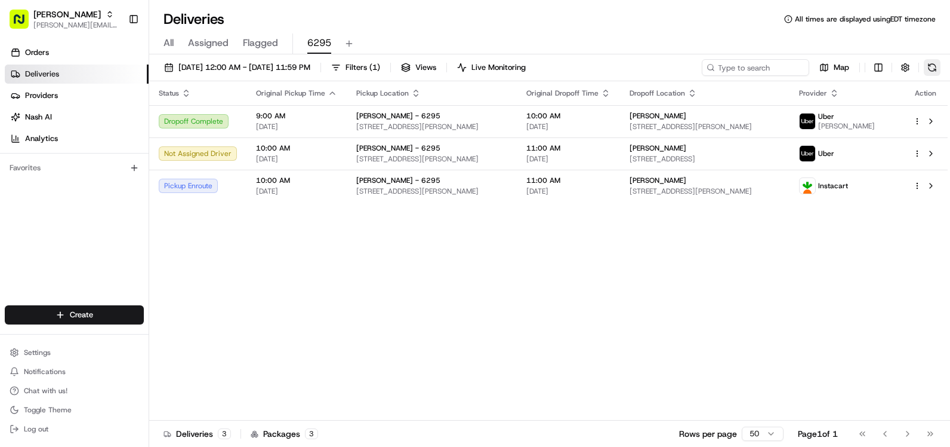
click at [928, 64] on button at bounding box center [932, 67] width 17 height 17
click at [929, 70] on button at bounding box center [932, 67] width 17 height 17
click at [557, 145] on span "11:00 AM" at bounding box center [569, 148] width 84 height 10
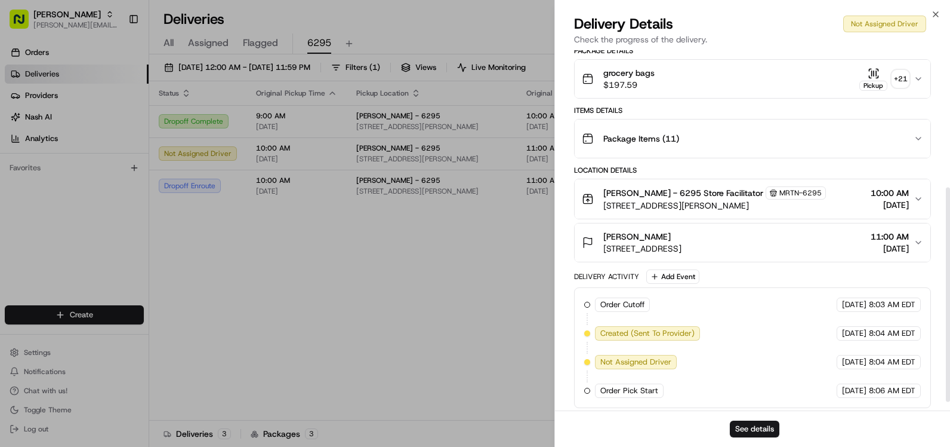
scroll to position [244, 0]
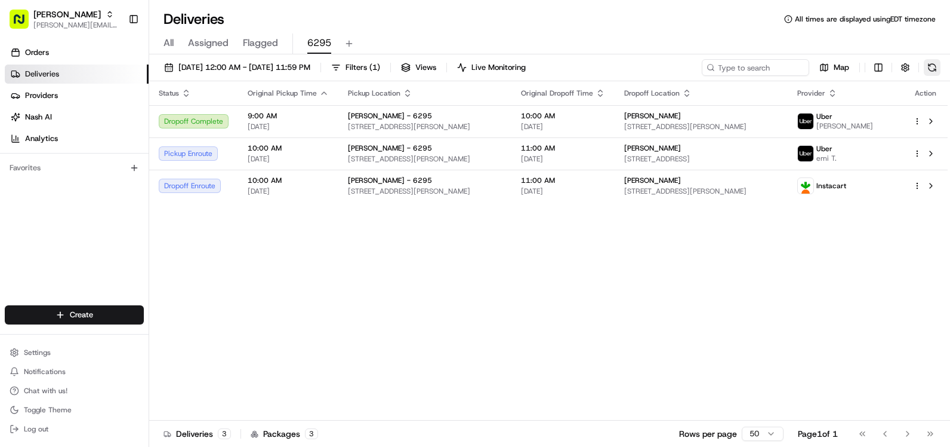
click at [926, 60] on button at bounding box center [932, 67] width 17 height 17
click at [351, 158] on span "[STREET_ADDRESS][PERSON_NAME]" at bounding box center [425, 159] width 154 height 10
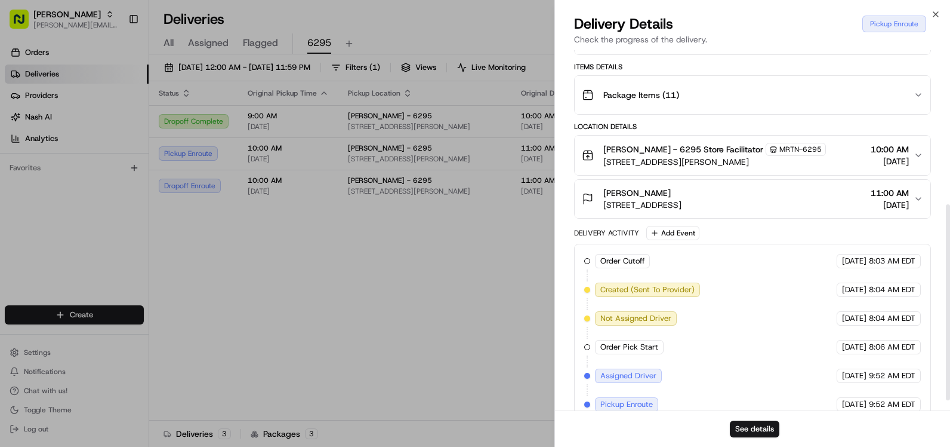
scroll to position [298, 0]
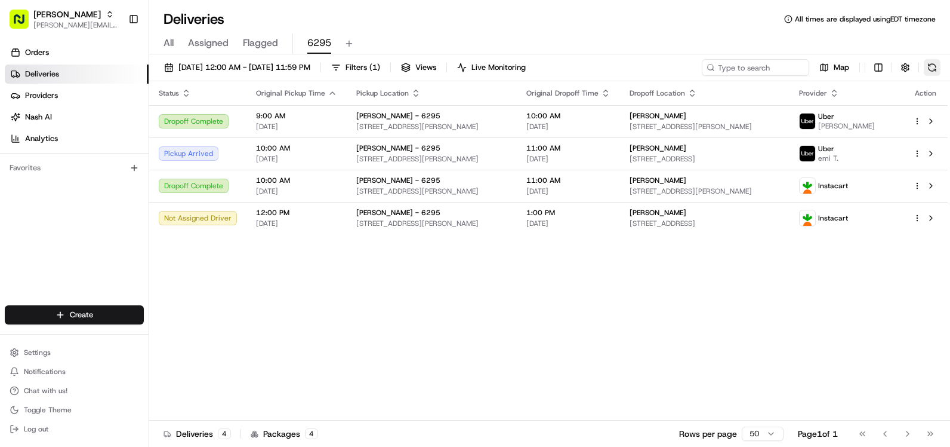
click at [934, 67] on button at bounding box center [932, 67] width 17 height 17
click at [934, 64] on button at bounding box center [932, 67] width 17 height 17
click at [933, 71] on button at bounding box center [932, 67] width 17 height 17
click at [933, 69] on button at bounding box center [932, 67] width 17 height 17
click at [934, 66] on button at bounding box center [932, 67] width 17 height 17
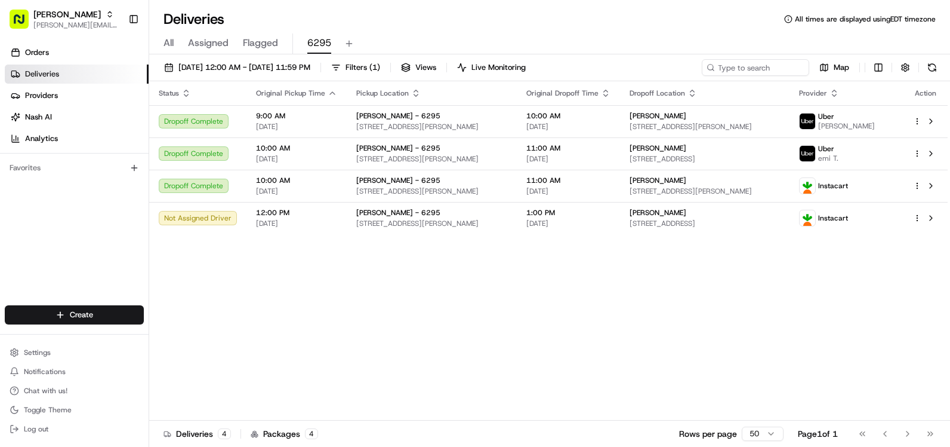
click at [943, 66] on div "[DATE] 12:00 AM - [DATE] 11:59 PM Filters ( 1 ) Views Live Monitoring Map" at bounding box center [549, 70] width 801 height 22
click at [937, 66] on button at bounding box center [932, 67] width 17 height 17
click at [929, 67] on button at bounding box center [932, 67] width 17 height 17
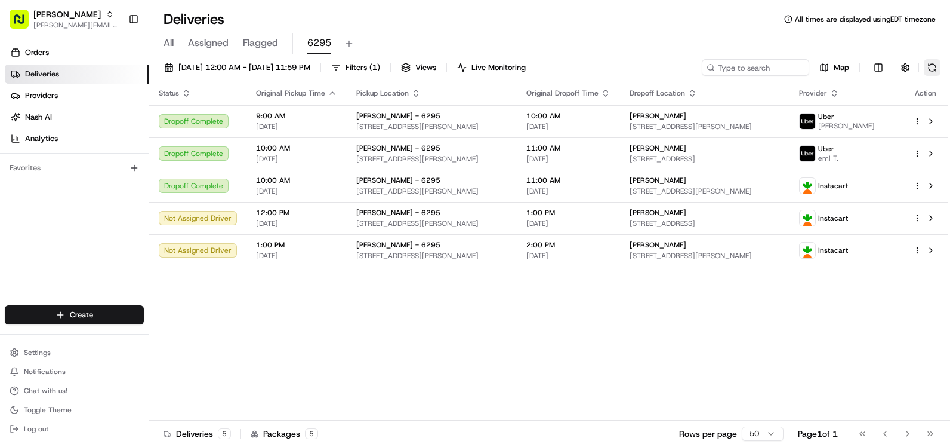
click at [935, 66] on button at bounding box center [932, 67] width 17 height 17
click at [931, 62] on button at bounding box center [932, 67] width 17 height 17
